Goal: Participate in discussion: Engage in conversation with other users on a specific topic

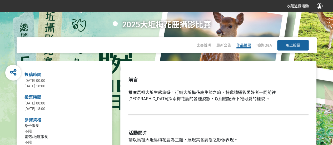
click at [238, 45] on span "作品投票" at bounding box center [244, 45] width 15 height 4
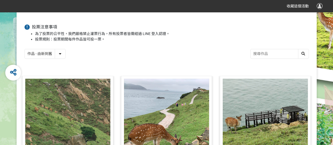
scroll to position [26, 0]
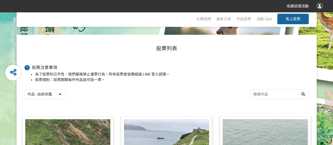
click at [58, 94] on select "作品 - 由新到舊 作品 - 由舊到新 票數 - 由多到少 票數 - 由少到多" at bounding box center [45, 94] width 41 height 9
select select "vote"
click at [25, 90] on select "作品 - 由新到舊 作品 - 由舊到新 票數 - 由多到少 票數 - 由少到多" at bounding box center [45, 94] width 41 height 9
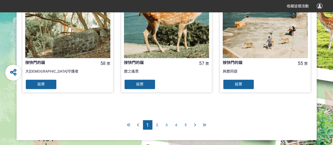
scroll to position [580, 0]
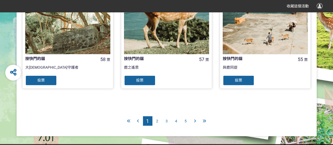
click at [155, 124] on div "2" at bounding box center [157, 120] width 9 height 9
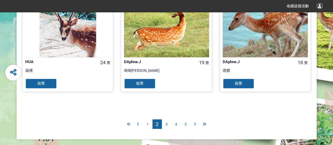
scroll to position [586, 0]
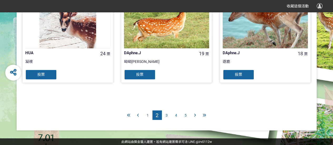
click at [149, 116] on div "1" at bounding box center [147, 115] width 9 height 9
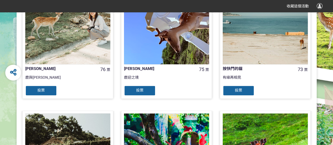
scroll to position [269, 0]
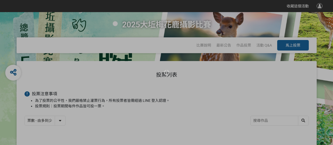
select select "vote"
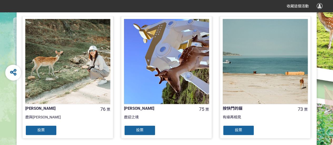
scroll to position [290, 0]
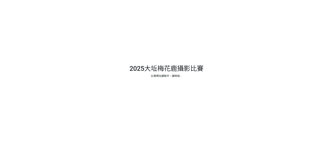
select select "vote"
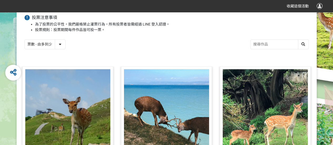
scroll to position [85, 0]
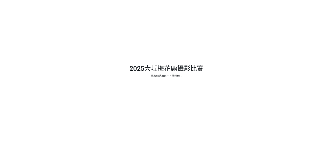
select select "vote"
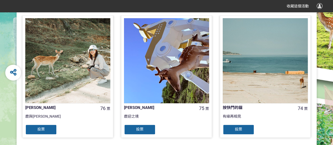
scroll to position [269, 0]
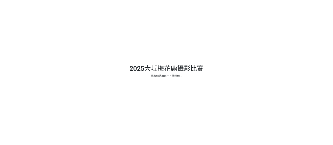
select select "vote"
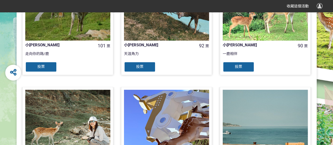
scroll to position [243, 0]
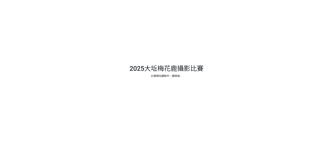
select select "vote"
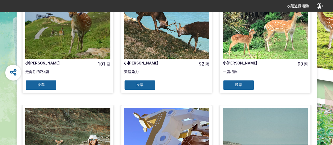
scroll to position [164, 0]
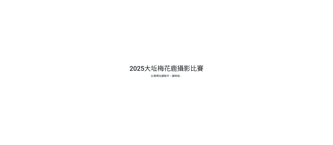
select select "vote"
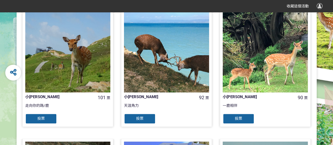
scroll to position [138, 0]
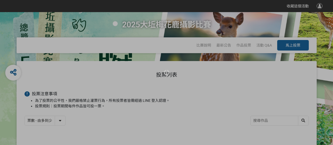
select select "vote"
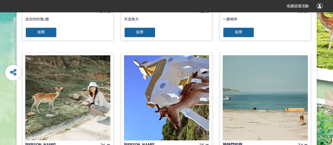
scroll to position [217, 0]
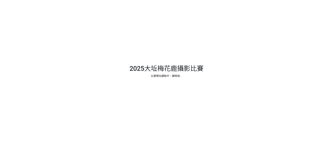
select select "vote"
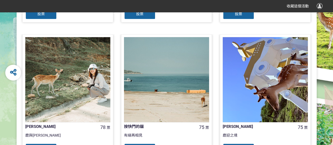
scroll to position [269, 0]
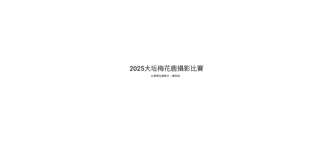
select select "vote"
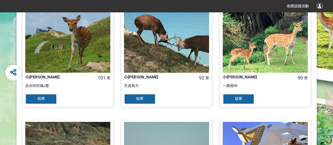
scroll to position [164, 0]
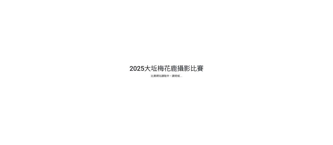
select select "vote"
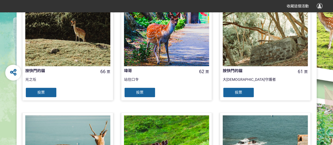
scroll to position [586, 0]
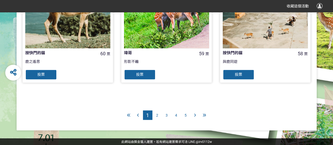
click at [169, 116] on div "3" at bounding box center [166, 115] width 9 height 9
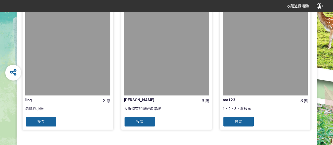
scroll to position [586, 0]
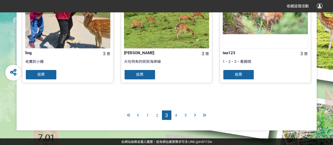
click at [158, 115] on span "2" at bounding box center [157, 115] width 2 height 4
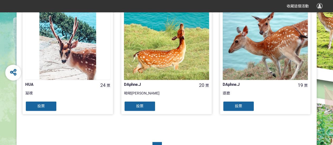
scroll to position [586, 0]
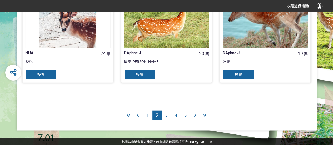
click at [179, 115] on div "4" at bounding box center [176, 115] width 9 height 9
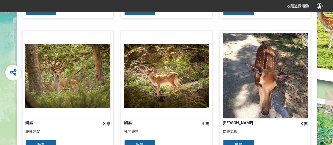
scroll to position [527, 0]
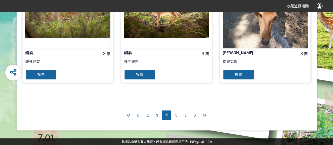
click at [181, 117] on div "5" at bounding box center [176, 115] width 9 height 9
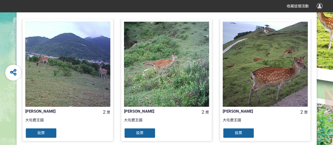
scroll to position [586, 0]
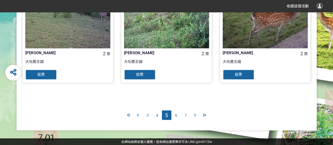
click at [177, 116] on span "6" at bounding box center [176, 115] width 2 height 4
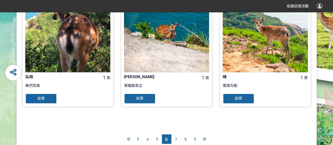
scroll to position [586, 0]
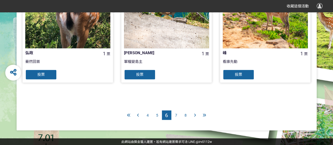
click at [176, 114] on span "7" at bounding box center [176, 115] width 2 height 4
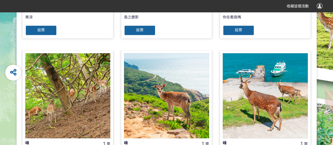
scroll to position [369, 0]
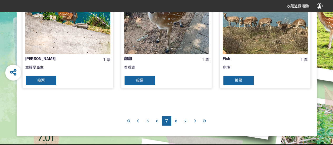
click at [178, 120] on div "8" at bounding box center [176, 120] width 9 height 9
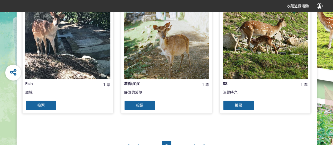
scroll to position [586, 0]
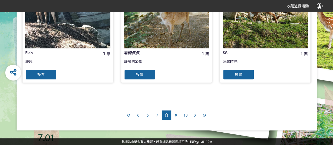
click at [172, 115] on div "9" at bounding box center [176, 115] width 9 height 9
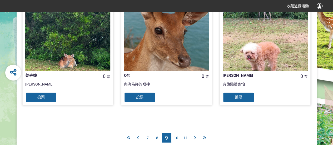
scroll to position [586, 0]
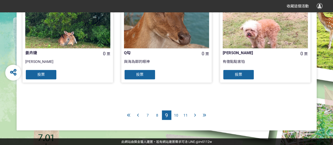
click at [175, 115] on span "10" at bounding box center [176, 115] width 4 height 4
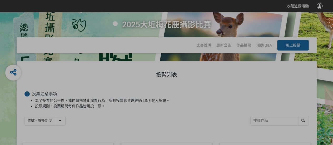
scroll to position [105, 0]
